Goal: Communication & Community: Answer question/provide support

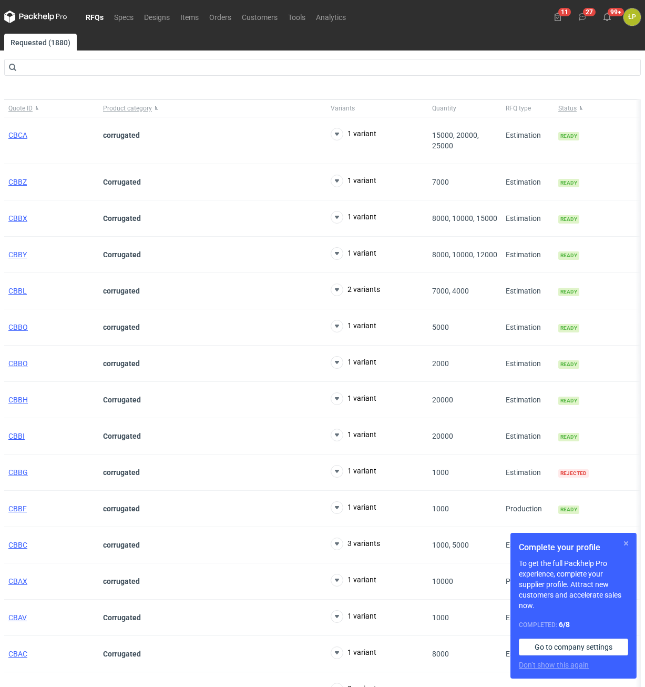
click at [623, 540] on button "button" at bounding box center [626, 543] width 13 height 13
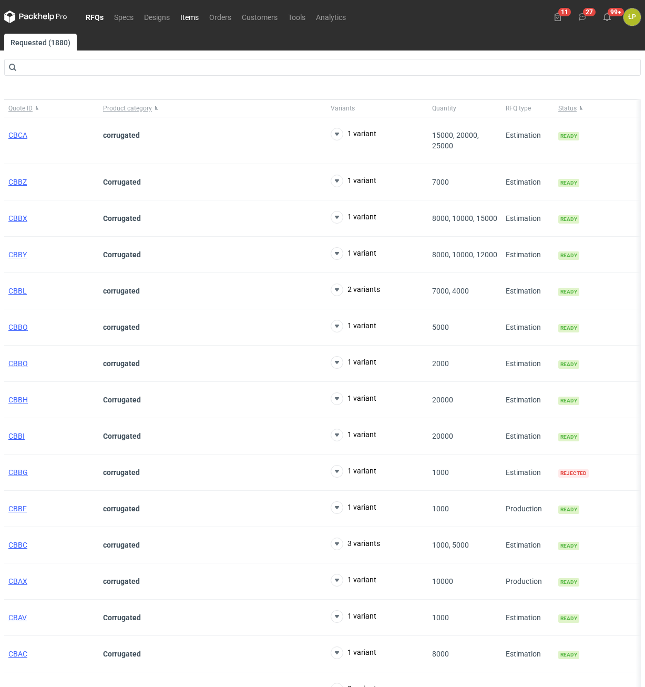
click at [192, 18] on link "Items" at bounding box center [189, 17] width 29 height 13
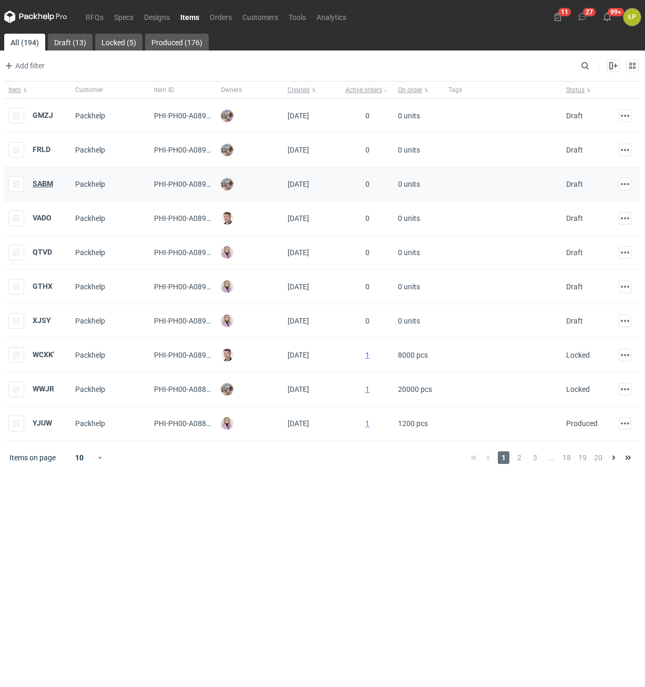
click at [43, 182] on strong "SABM" at bounding box center [43, 183] width 21 height 8
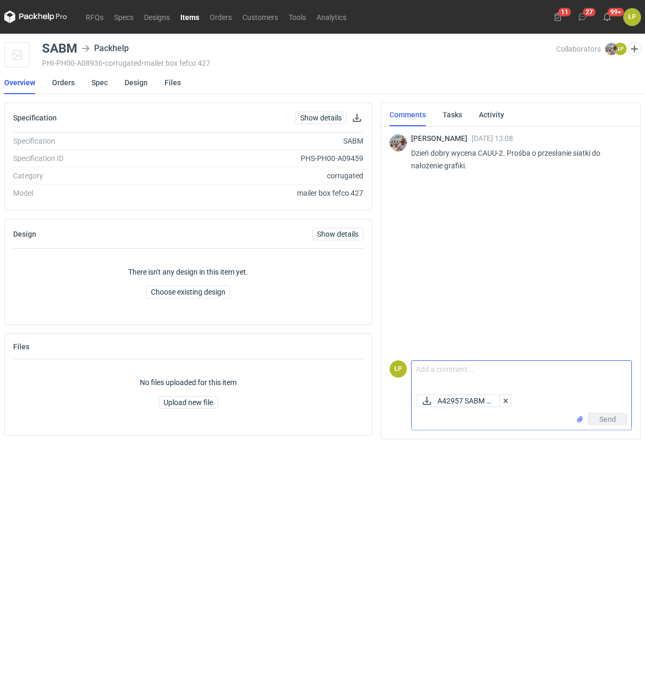
click at [484, 371] on textarea "Comment message" at bounding box center [522, 375] width 220 height 29
type textarea "Dzień dobry, siatka w załączniku."
click at [601, 416] on span "Send" at bounding box center [607, 418] width 17 height 7
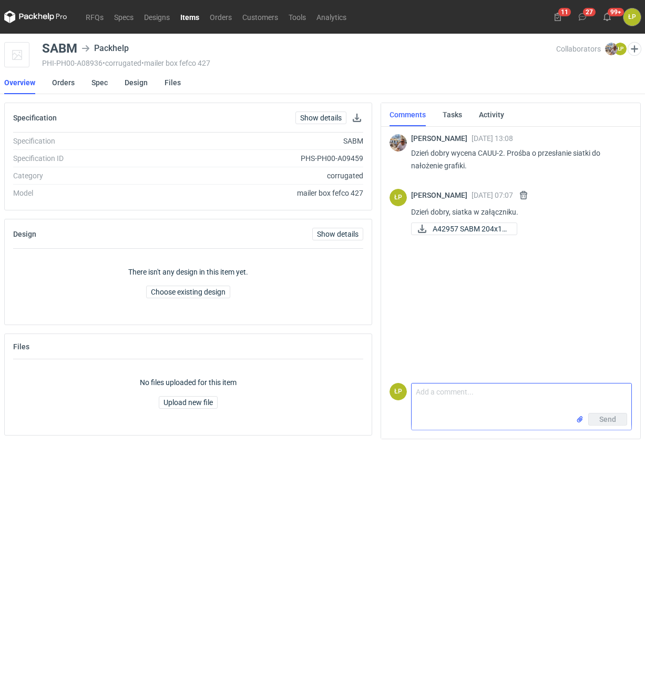
drag, startPoint x: 189, startPoint y: 14, endPoint x: 189, endPoint y: 25, distance: 11.0
click at [189, 15] on link "Items" at bounding box center [189, 17] width 29 height 13
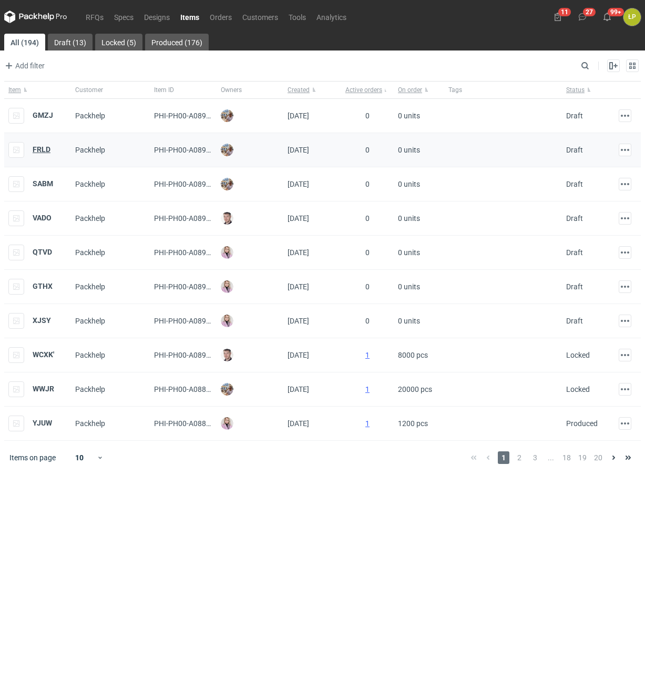
click at [45, 146] on strong "FRLD" at bounding box center [42, 149] width 18 height 8
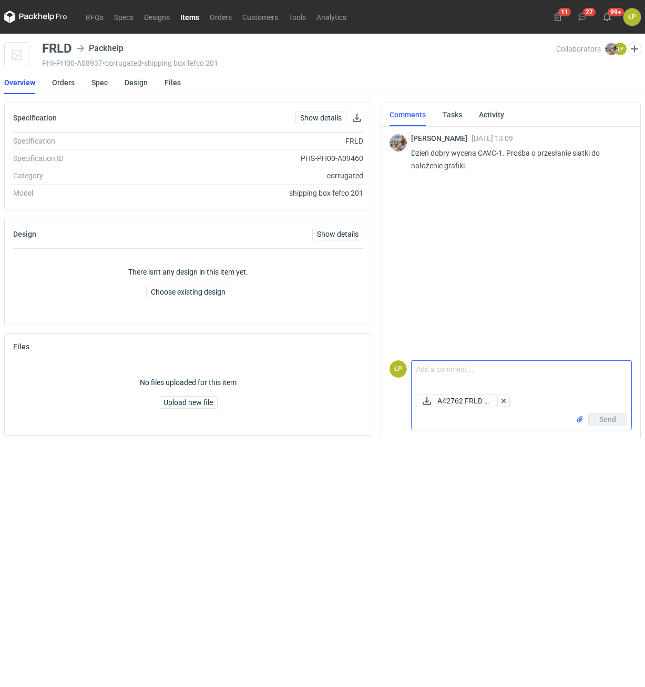
click at [464, 369] on textarea "Comment message" at bounding box center [522, 375] width 220 height 29
type textarea "Dzień dobry, siatka w załączniku."
click at [596, 417] on button "Send" at bounding box center [607, 419] width 39 height 13
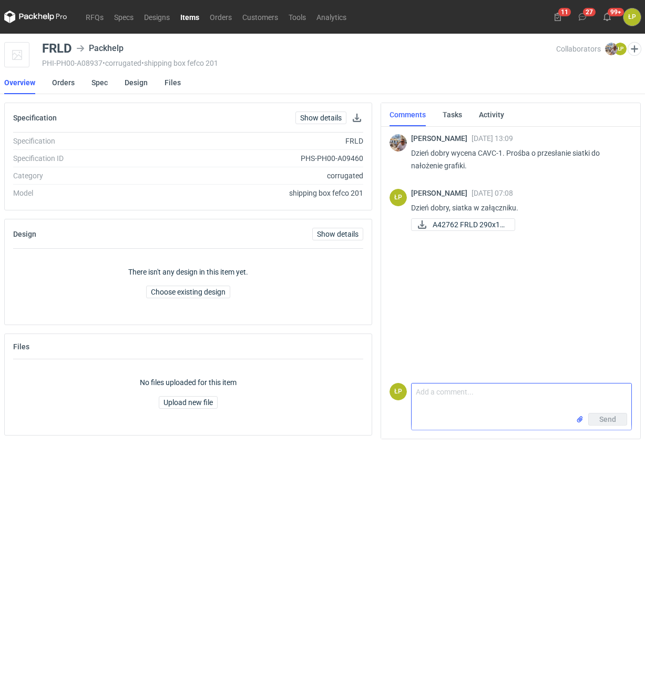
click at [186, 18] on link "Items" at bounding box center [189, 17] width 29 height 13
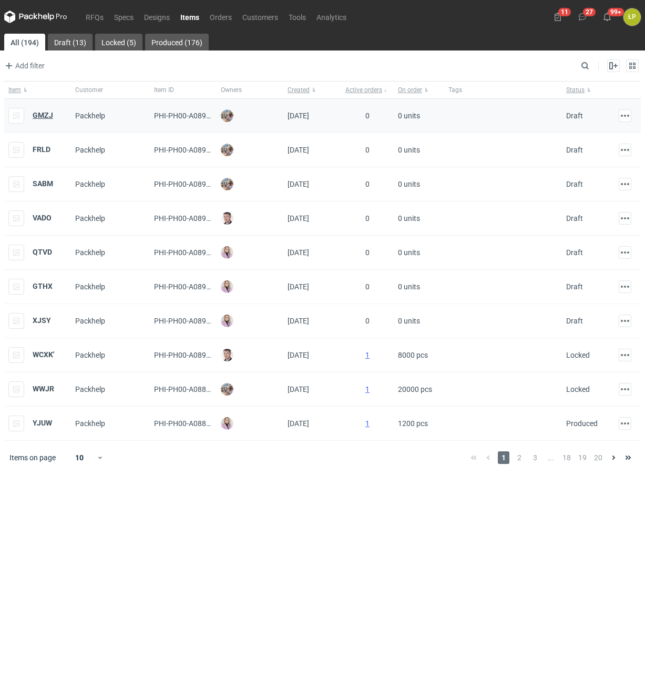
click at [40, 112] on strong "GMZJ" at bounding box center [43, 115] width 21 height 8
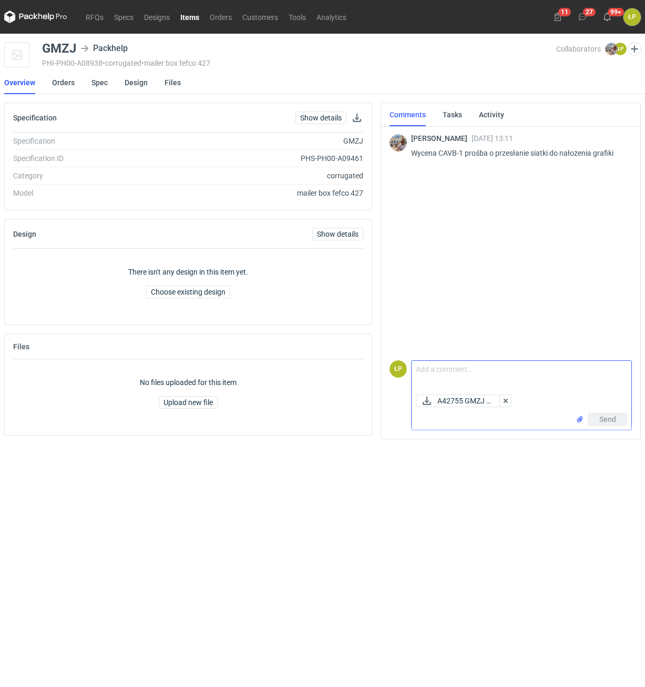
click at [466, 370] on textarea "Comment message" at bounding box center [522, 375] width 220 height 29
type textarea "Dzień dobry, siatka w załączniku."
click at [600, 414] on button "Send" at bounding box center [607, 419] width 39 height 13
